Goal: Navigation & Orientation: Find specific page/section

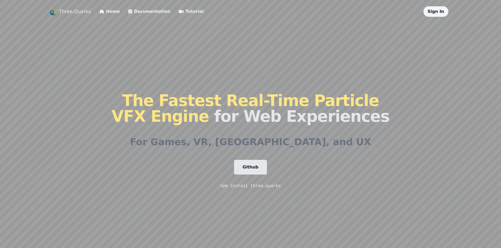
click at [179, 10] on link "Tutorial" at bounding box center [191, 11] width 25 height 6
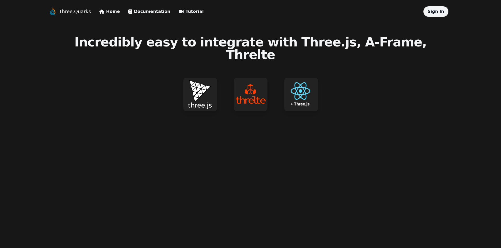
click at [207, 88] on img at bounding box center [200, 95] width 34 height 34
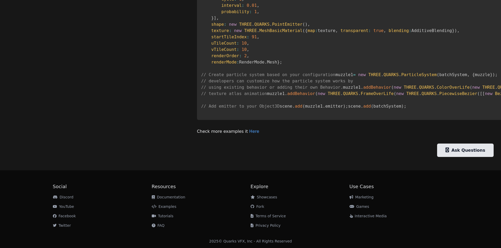
scroll to position [537, 0]
click at [365, 208] on link "Games" at bounding box center [359, 207] width 20 height 4
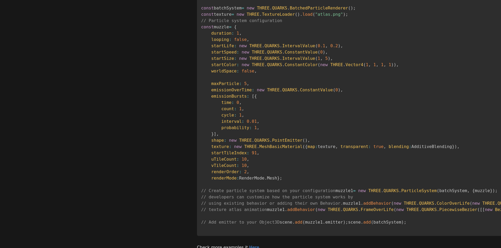
scroll to position [537, 0]
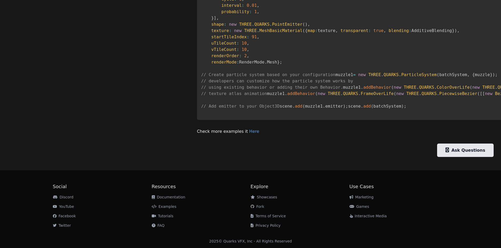
click at [367, 199] on link "Marketing" at bounding box center [361, 197] width 24 height 4
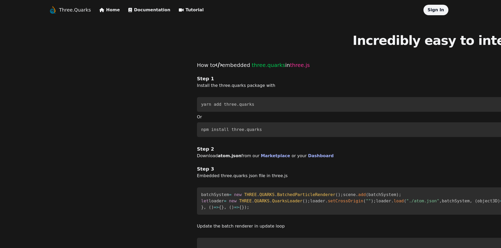
scroll to position [0, 0]
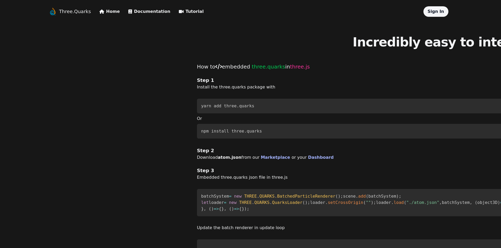
click at [109, 12] on link "Home" at bounding box center [109, 11] width 20 height 6
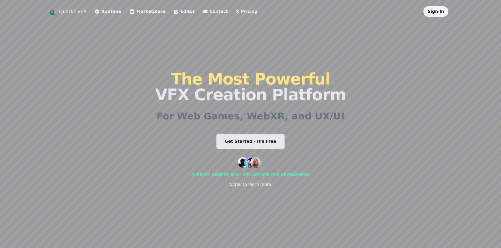
click at [203, 15] on li "Contact" at bounding box center [215, 11] width 25 height 11
click at [203, 14] on link "Contact" at bounding box center [215, 11] width 25 height 6
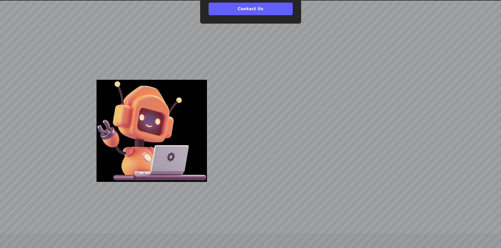
scroll to position [1526, 0]
